Goal: Task Accomplishment & Management: Manage account settings

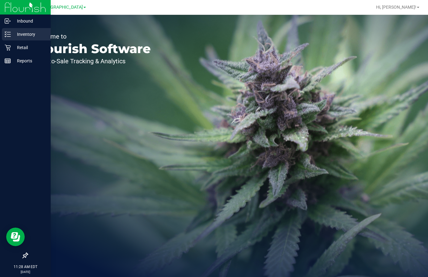
click at [14, 34] on p "Inventory" at bounding box center [29, 34] width 37 height 7
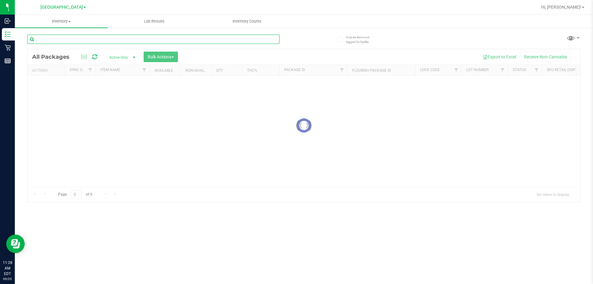
click at [259, 36] on input "text" at bounding box center [153, 39] width 252 height 9
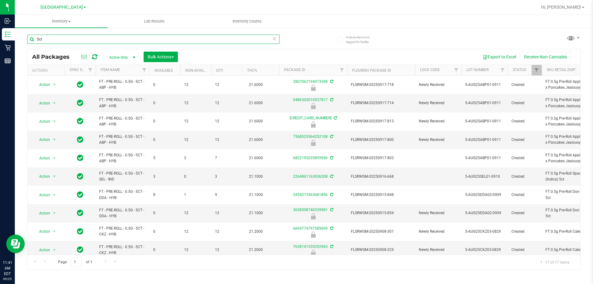
click at [138, 35] on input "5ct" at bounding box center [153, 39] width 252 height 9
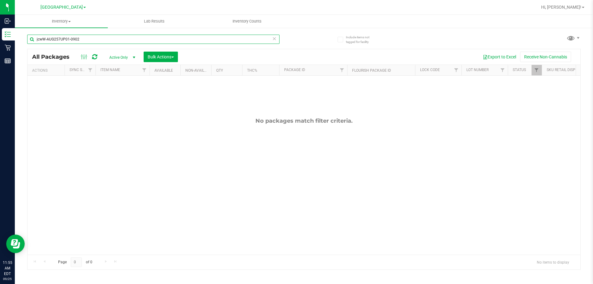
click at [144, 39] on input "jcwW-AUG257UP01-0902" at bounding box center [153, 39] width 252 height 9
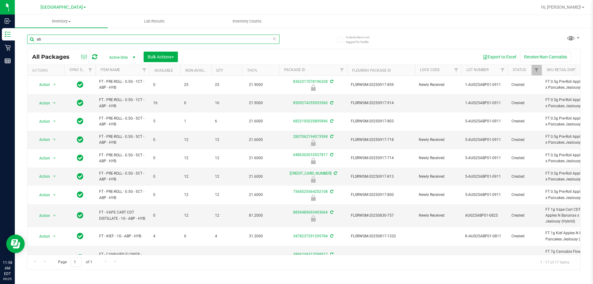
type input "a"
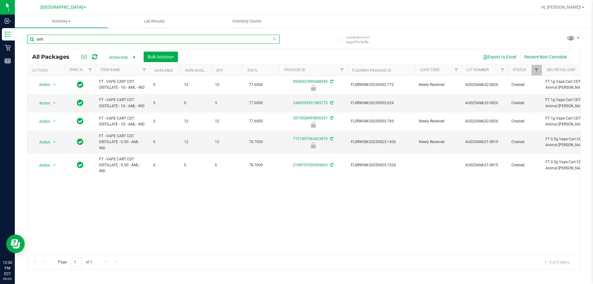
type input "aml"
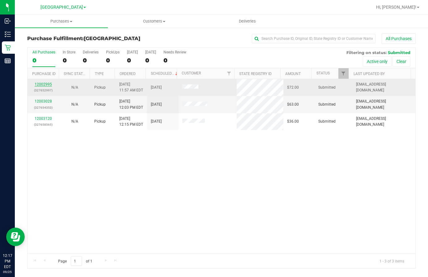
click at [41, 83] on link "12002995" at bounding box center [43, 84] width 17 height 4
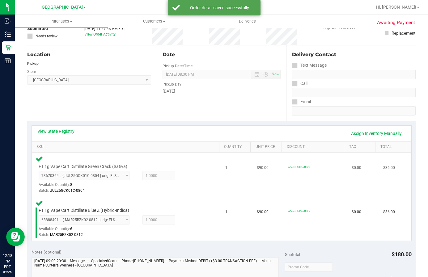
scroll to position [123, 0]
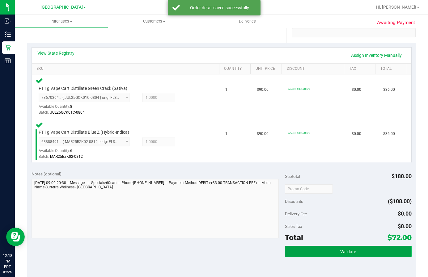
click at [333, 252] on button "Validate" at bounding box center [348, 251] width 127 height 11
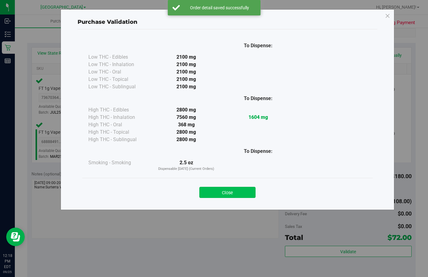
click at [236, 197] on button "Close" at bounding box center [227, 192] width 56 height 11
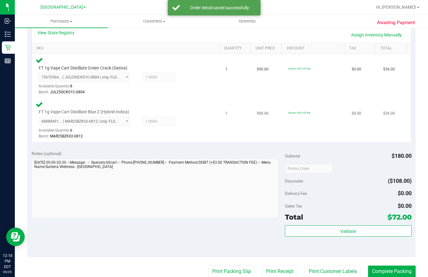
scroll to position [247, 0]
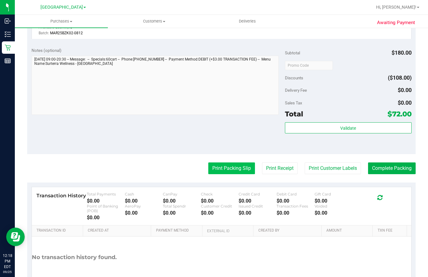
click at [213, 166] on button "Print Packing Slip" at bounding box center [231, 168] width 47 height 12
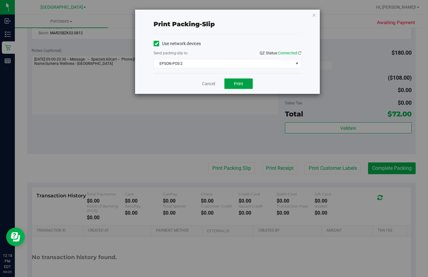
click at [238, 84] on span "Print" at bounding box center [238, 83] width 9 height 5
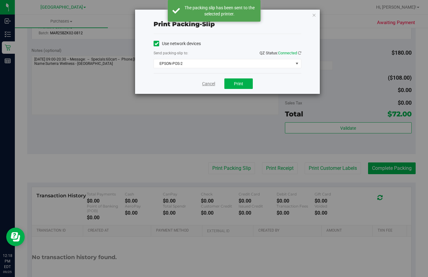
click at [203, 83] on link "Cancel" at bounding box center [208, 84] width 13 height 6
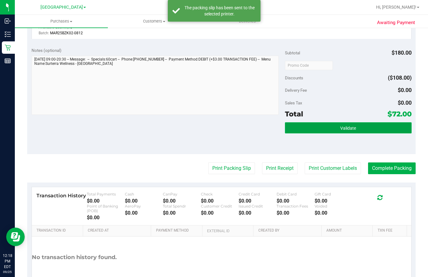
click at [311, 131] on button "Validate" at bounding box center [348, 127] width 127 height 11
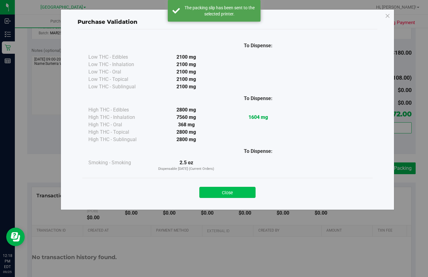
click at [232, 192] on button "Close" at bounding box center [227, 192] width 56 height 11
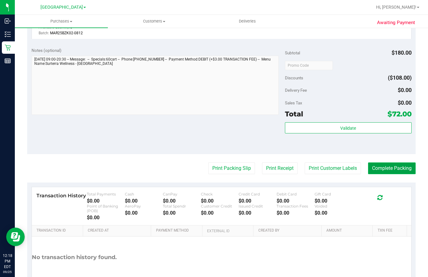
click at [396, 167] on button "Complete Packing" at bounding box center [392, 168] width 48 height 12
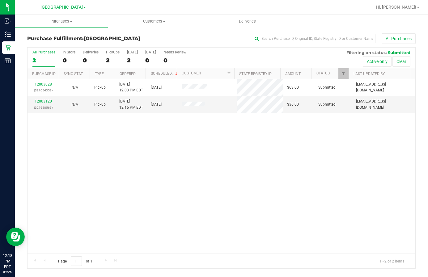
click at [212, 186] on div "12003028 (327654353) N/A Pickup 9/25/2025 12:03 PM EDT 9/25/2025 $63.00 Submitt…" at bounding box center [220, 166] width 387 height 174
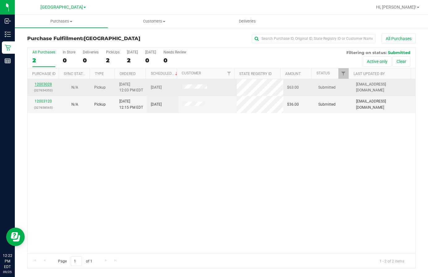
click at [45, 83] on link "12003028" at bounding box center [43, 84] width 17 height 4
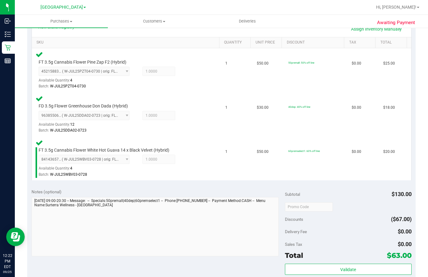
scroll to position [185, 0]
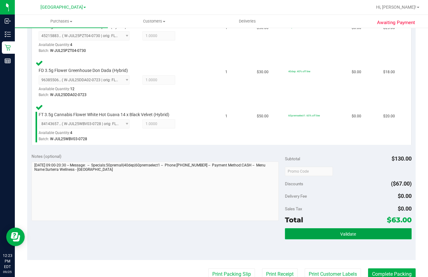
click at [340, 234] on span "Validate" at bounding box center [348, 234] width 16 height 5
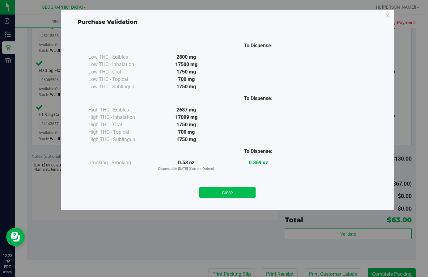
click at [231, 192] on button "Close" at bounding box center [227, 192] width 56 height 11
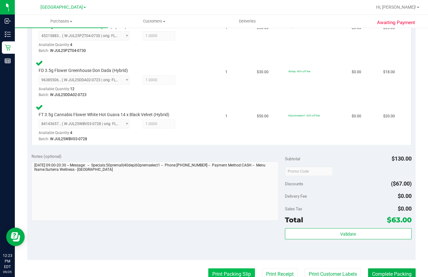
click at [236, 271] on button "Print Packing Slip" at bounding box center [231, 274] width 47 height 12
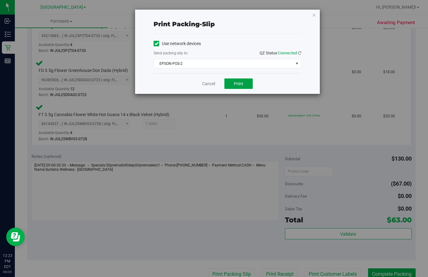
click at [240, 82] on span "Print" at bounding box center [238, 83] width 9 height 5
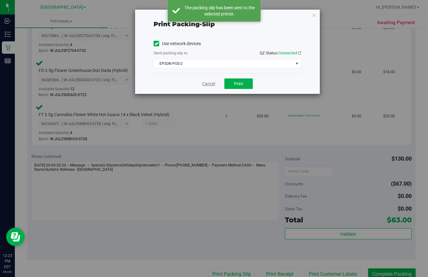
click at [207, 84] on link "Cancel" at bounding box center [208, 84] width 13 height 6
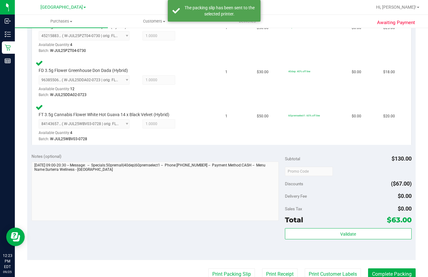
scroll to position [188, 0]
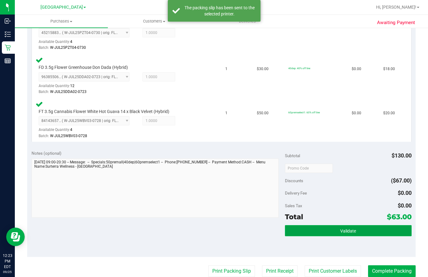
click at [326, 231] on button "Validate" at bounding box center [348, 230] width 127 height 11
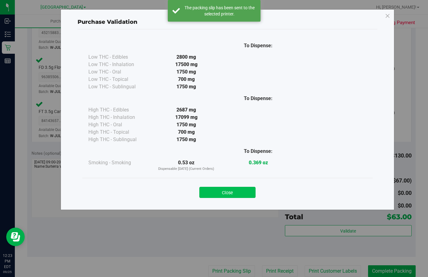
click at [236, 193] on button "Close" at bounding box center [227, 192] width 56 height 11
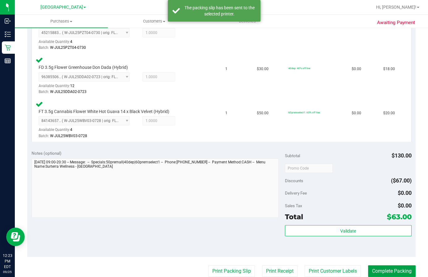
click at [401, 271] on button "Complete Packing" at bounding box center [392, 271] width 48 height 12
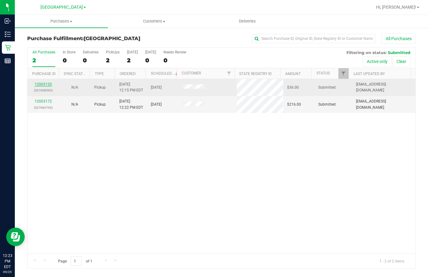
click at [47, 85] on link "12003120" at bounding box center [43, 84] width 17 height 4
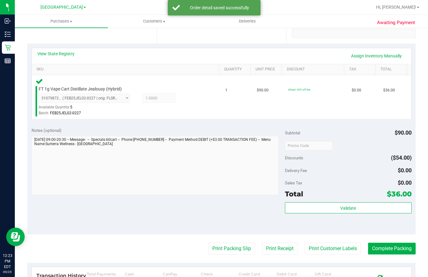
scroll to position [185, 0]
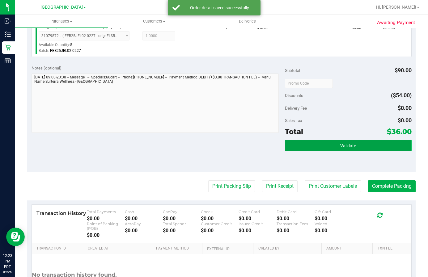
click at [345, 140] on button "Validate" at bounding box center [348, 145] width 127 height 11
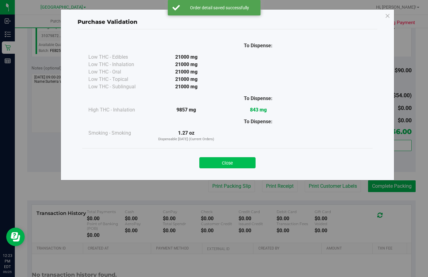
click at [206, 157] on button "Close" at bounding box center [227, 162] width 56 height 11
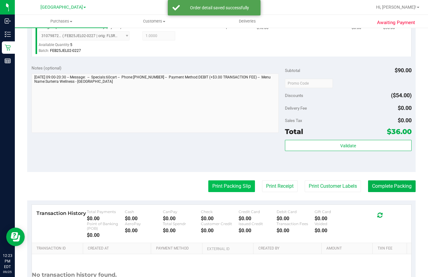
click at [211, 190] on button "Print Packing Slip" at bounding box center [231, 186] width 47 height 12
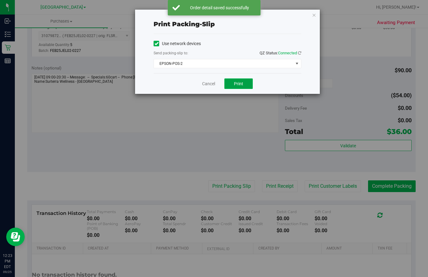
click at [238, 82] on span "Print" at bounding box center [238, 83] width 9 height 5
click at [204, 83] on link "Cancel" at bounding box center [208, 84] width 13 height 6
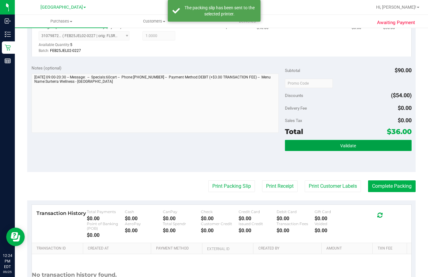
click at [321, 148] on button "Validate" at bounding box center [348, 145] width 127 height 11
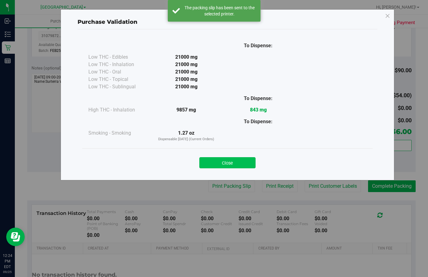
click at [243, 163] on button "Close" at bounding box center [227, 162] width 56 height 11
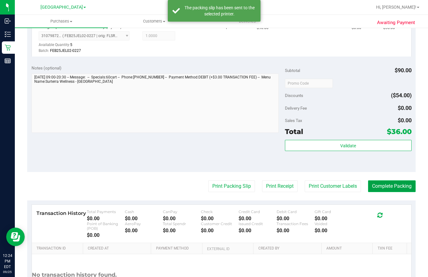
drag, startPoint x: 381, startPoint y: 186, endPoint x: 387, endPoint y: 183, distance: 6.4
click at [383, 186] on button "Complete Packing" at bounding box center [392, 186] width 48 height 12
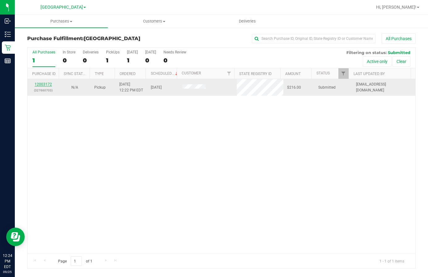
click at [41, 84] on link "12003172" at bounding box center [43, 84] width 17 height 4
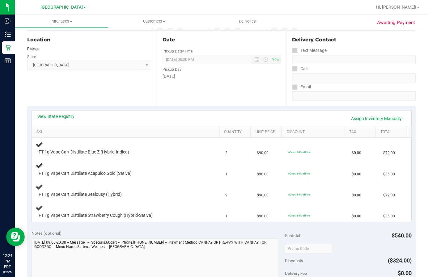
scroll to position [62, 0]
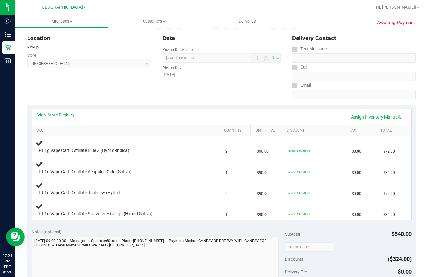
click at [59, 115] on link "View State Registry" at bounding box center [55, 115] width 37 height 6
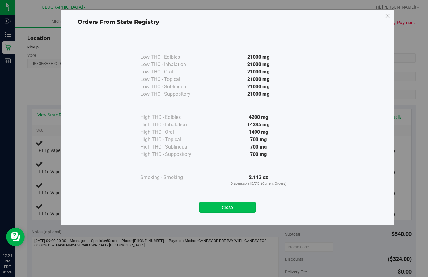
click at [230, 202] on button "Close" at bounding box center [227, 207] width 56 height 11
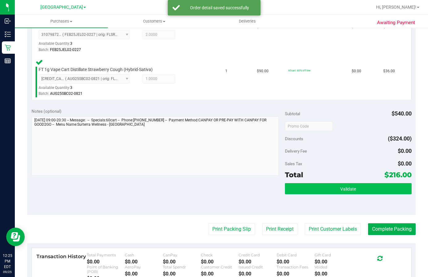
scroll to position [276, 0]
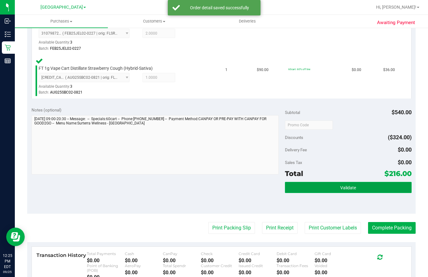
click at [322, 184] on button "Validate" at bounding box center [348, 187] width 127 height 11
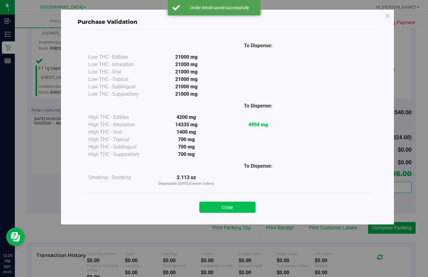
click at [238, 208] on button "Close" at bounding box center [227, 207] width 56 height 11
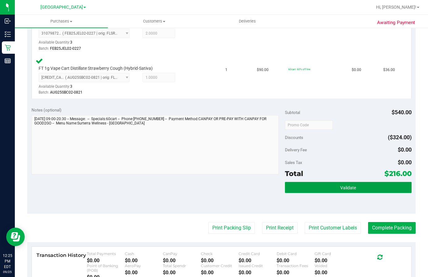
click at [322, 186] on button "Validate" at bounding box center [348, 187] width 127 height 11
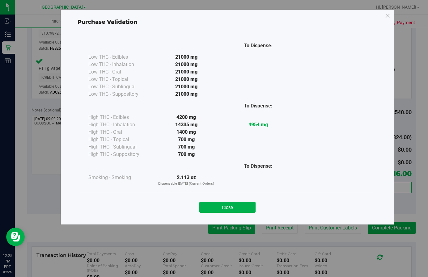
drag, startPoint x: 225, startPoint y: 207, endPoint x: 222, endPoint y: 227, distance: 20.3
click at [225, 207] on button "Close" at bounding box center [227, 207] width 56 height 11
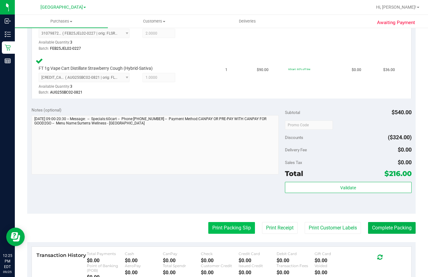
click at [222, 228] on button "Print Packing Slip" at bounding box center [231, 228] width 47 height 12
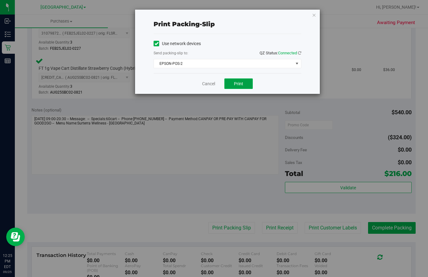
click at [242, 85] on span "Print" at bounding box center [238, 83] width 9 height 5
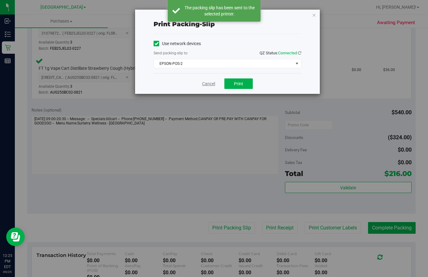
click at [207, 83] on link "Cancel" at bounding box center [208, 84] width 13 height 6
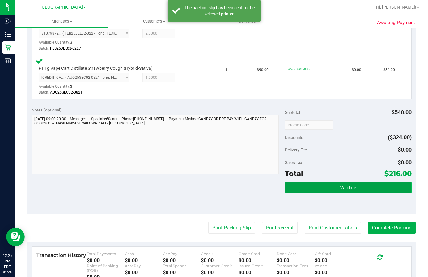
click at [313, 191] on button "Validate" at bounding box center [348, 187] width 127 height 11
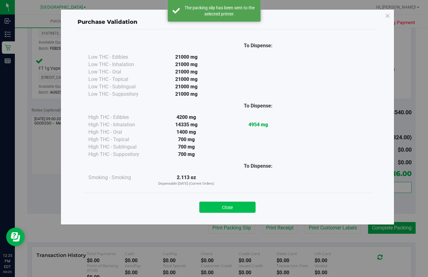
click at [239, 207] on button "Close" at bounding box center [227, 207] width 56 height 11
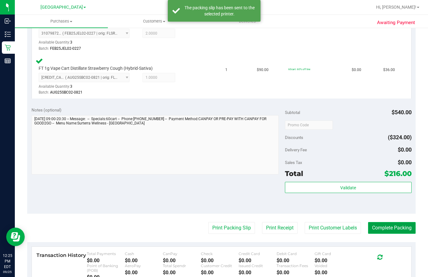
click at [398, 229] on button "Complete Packing" at bounding box center [392, 228] width 48 height 12
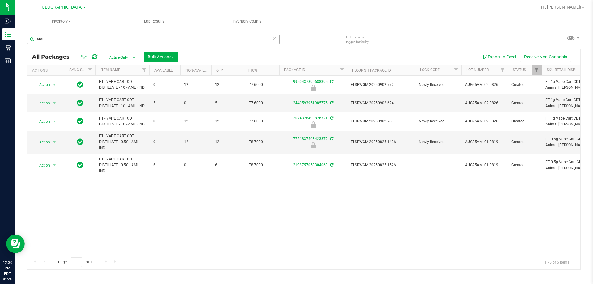
click at [58, 36] on input "aml" at bounding box center [153, 39] width 252 height 9
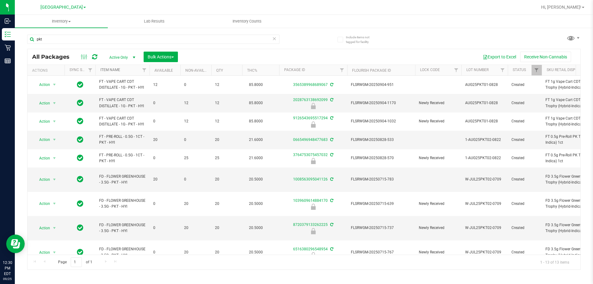
click at [107, 71] on link "Item Name" at bounding box center [110, 70] width 20 height 4
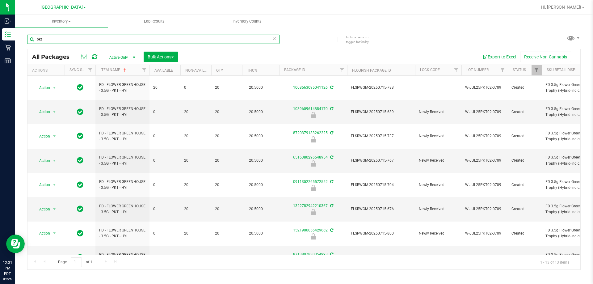
click at [136, 39] on input "pkt" at bounding box center [153, 39] width 252 height 9
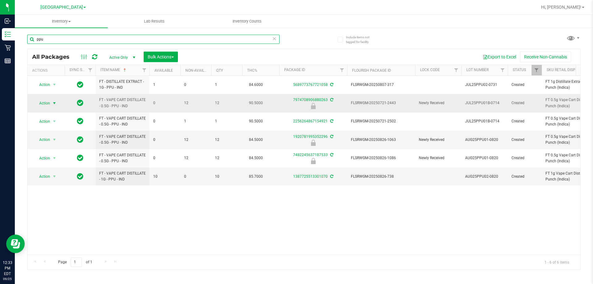
type input "ppu"
click at [48, 104] on span "Action" at bounding box center [42, 103] width 17 height 9
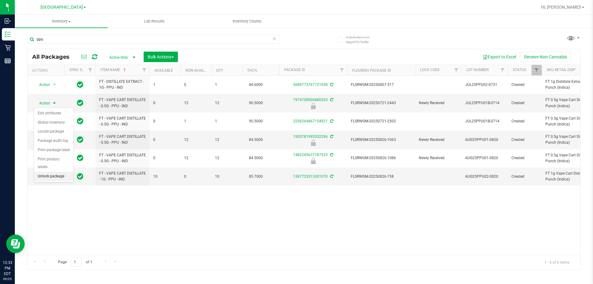
click at [55, 172] on li "Unlock package" at bounding box center [54, 176] width 40 height 9
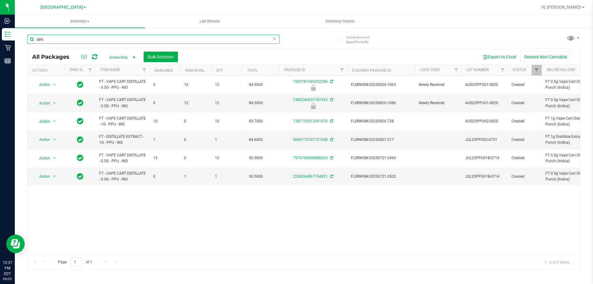
click at [135, 39] on input "ppu" at bounding box center [153, 39] width 252 height 9
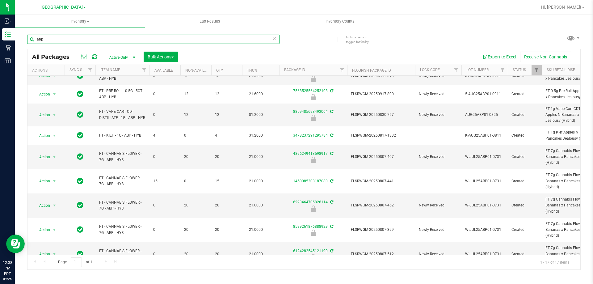
scroll to position [87, 0]
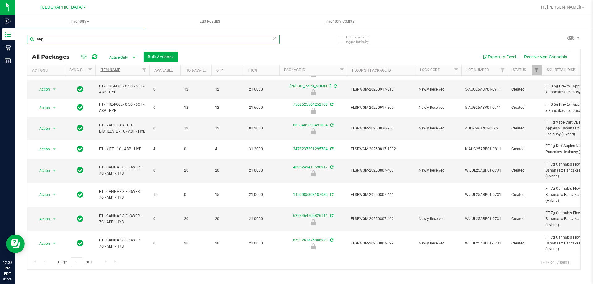
type input "abp"
click at [108, 71] on link "Item Name" at bounding box center [110, 70] width 20 height 4
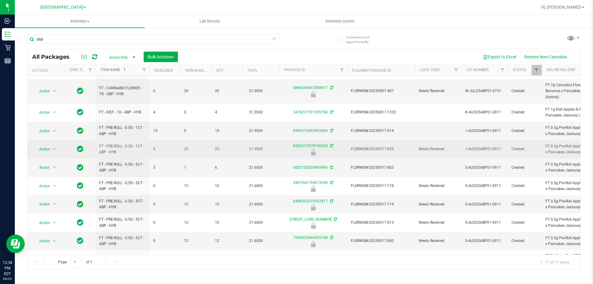
scroll to position [180, 0]
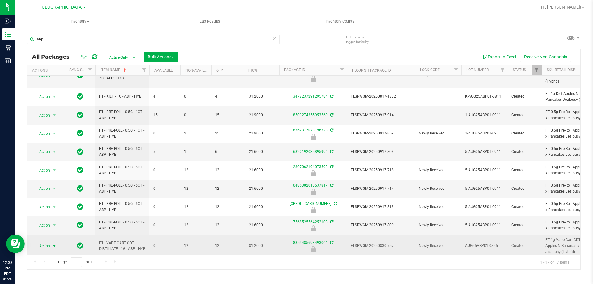
click at [51, 241] on span "select" at bounding box center [55, 245] width 8 height 9
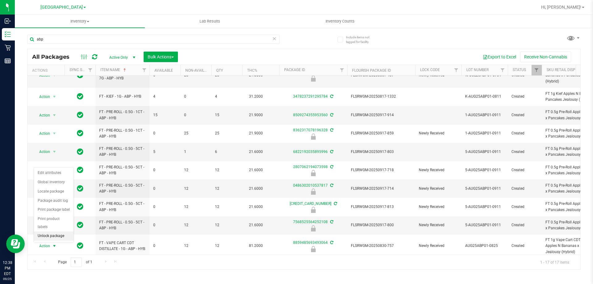
click at [54, 231] on li "Unlock package" at bounding box center [54, 235] width 40 height 9
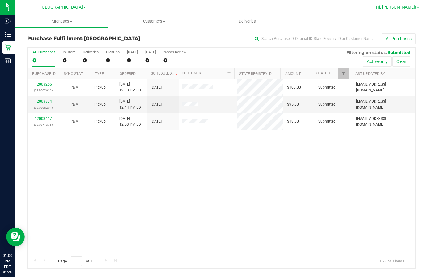
click at [400, 8] on span "Hi, [PERSON_NAME]!" at bounding box center [396, 7] width 40 height 5
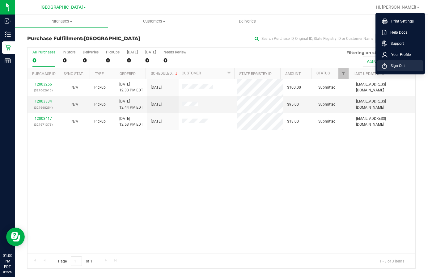
click at [397, 67] on span "Sign Out" at bounding box center [396, 66] width 18 height 6
